Goal: Answer question/provide support

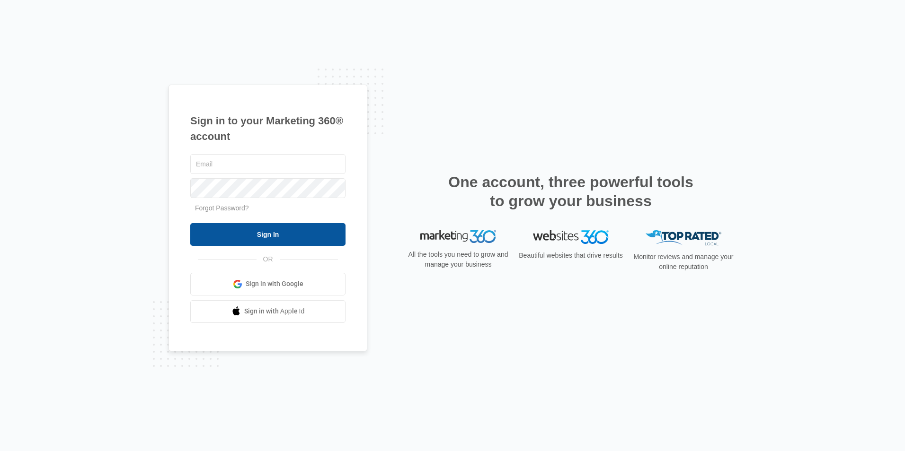
type input "[EMAIL_ADDRESS][DOMAIN_NAME]"
click at [247, 237] on input "Sign In" at bounding box center [267, 234] width 155 height 23
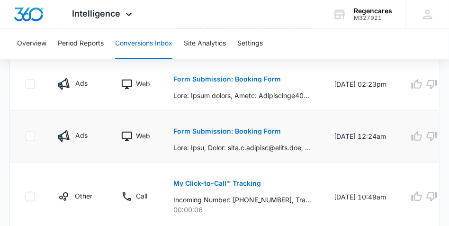
scroll to position [639, 0]
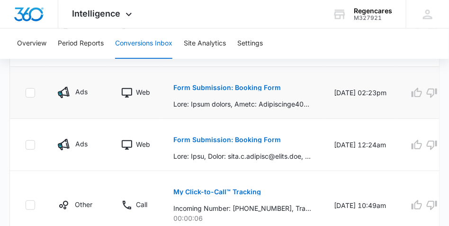
drag, startPoint x: 318, startPoint y: 97, endPoint x: 291, endPoint y: 97, distance: 26.5
click at [291, 97] on td "Form Submission: Booking Form" at bounding box center [242, 93] width 160 height 52
drag, startPoint x: 284, startPoint y: 101, endPoint x: 302, endPoint y: 93, distance: 19.5
click at [302, 93] on div "Form Submission: Booking Form" at bounding box center [242, 92] width 138 height 33
drag, startPoint x: 312, startPoint y: 90, endPoint x: 333, endPoint y: 90, distance: 20.8
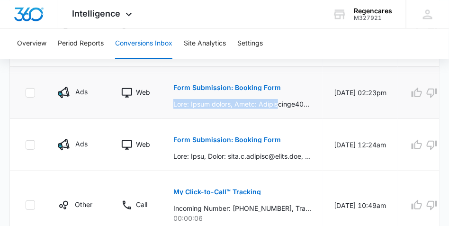
click at [312, 90] on td "Form Submission: Booking Form" at bounding box center [242, 93] width 160 height 52
click at [238, 87] on p "Form Submission: Booking Form" at bounding box center [226, 87] width 107 height 7
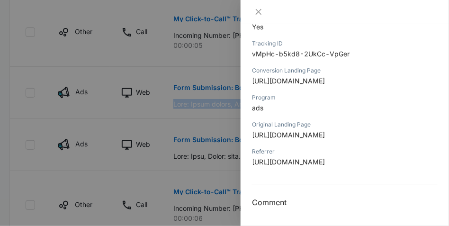
scroll to position [427, 0]
click at [258, 11] on icon "close" at bounding box center [259, 12] width 6 height 6
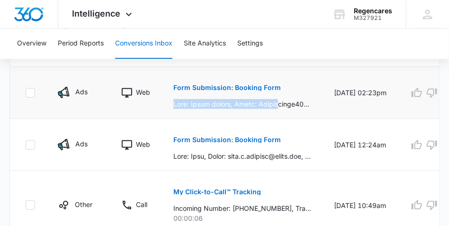
click at [299, 89] on div "Form Submission: Booking Form" at bounding box center [242, 92] width 138 height 33
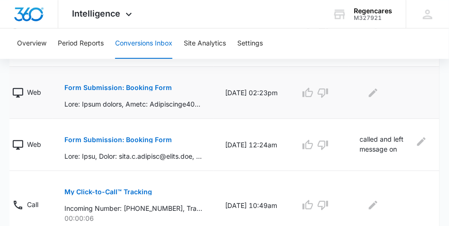
scroll to position [0, 110]
click at [368, 97] on icon "Edit Comments" at bounding box center [371, 92] width 11 height 11
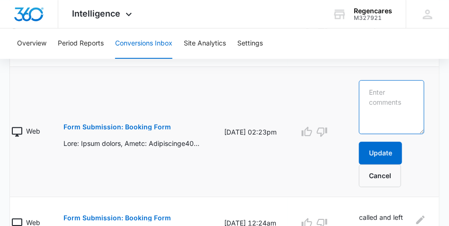
click at [367, 86] on textarea at bounding box center [391, 107] width 65 height 54
click at [364, 90] on textarea "called and left message," at bounding box center [391, 107] width 65 height 54
click at [412, 104] on textarea "I called and left message," at bounding box center [391, 107] width 65 height 54
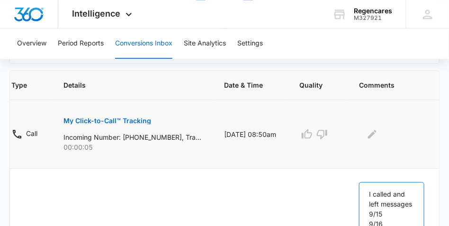
scroll to position [544, 0]
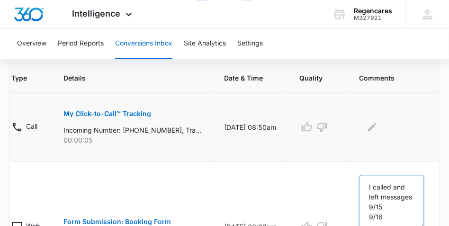
type textarea "I called and left messages 9/15 9/16"
click at [110, 116] on p "My Click-to-Call™ Tracking" at bounding box center [107, 113] width 88 height 7
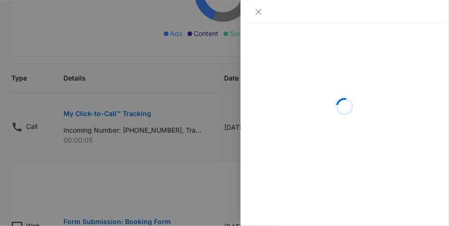
click at [110, 116] on div at bounding box center [224, 113] width 449 height 226
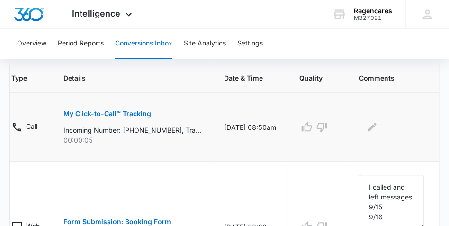
click at [110, 116] on p "My Click-to-Call™ Tracking" at bounding box center [107, 113] width 88 height 7
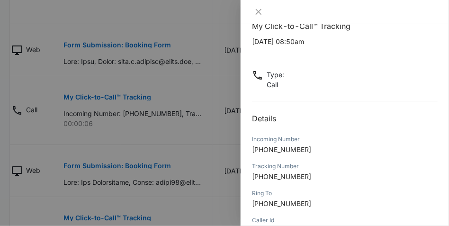
scroll to position [0, 0]
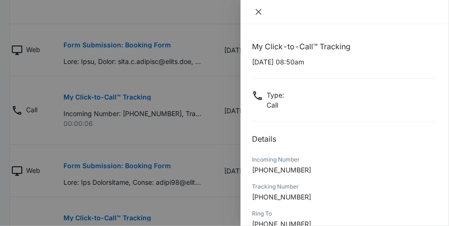
click at [258, 12] on icon "close" at bounding box center [259, 12] width 6 height 6
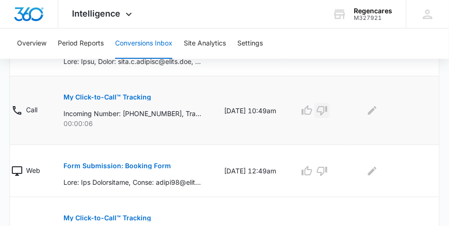
click at [322, 110] on icon "button" at bounding box center [321, 110] width 11 height 11
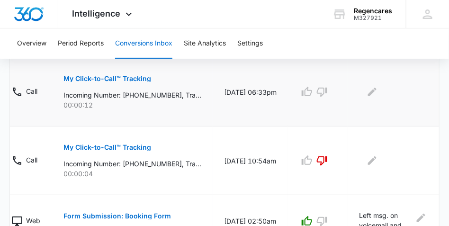
scroll to position [953, 0]
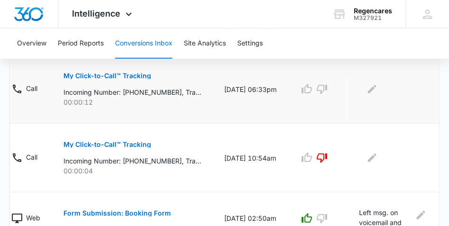
click at [352, 107] on td at bounding box center [393, 89] width 92 height 69
click at [346, 110] on td at bounding box center [318, 89] width 60 height 69
click at [224, 108] on td "09/09/25 at 06:33pm" at bounding box center [249, 89] width 75 height 69
drag, startPoint x: 221, startPoint y: 106, endPoint x: 190, endPoint y: 95, distance: 33.4
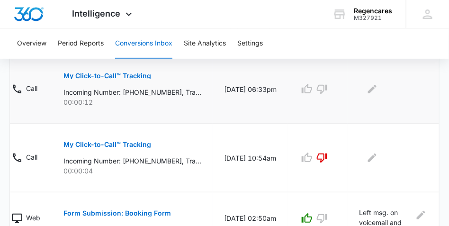
click at [216, 106] on td "09/09/25 at 06:33pm" at bounding box center [249, 89] width 75 height 69
click at [135, 76] on p "My Click-to-Call™ Tracking" at bounding box center [107, 75] width 88 height 7
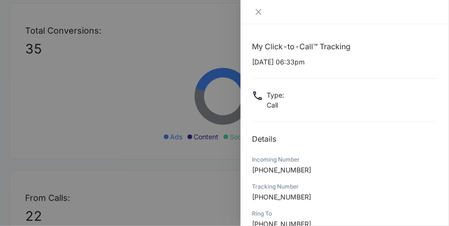
scroll to position [0, 0]
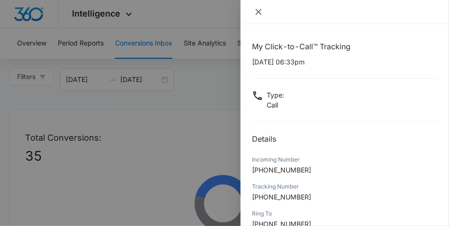
click at [258, 11] on icon "close" at bounding box center [259, 12] width 6 height 6
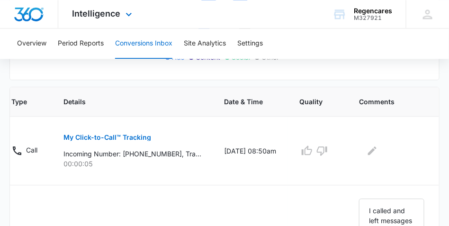
scroll to position [379, 0]
